Goal: Navigation & Orientation: Find specific page/section

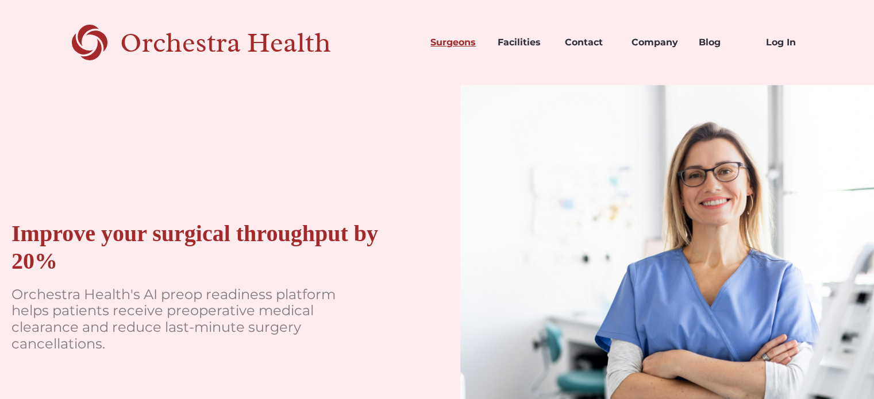
click at [433, 45] on link "Surgeons" at bounding box center [454, 42] width 67 height 39
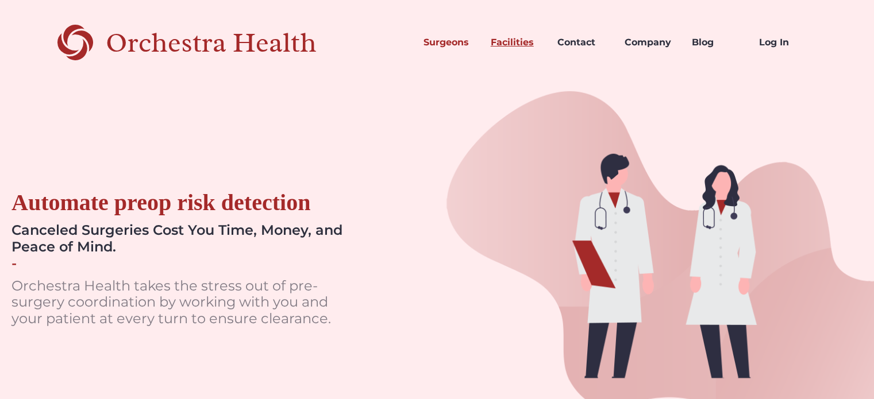
click at [514, 44] on link "Facilities" at bounding box center [514, 42] width 67 height 39
